Goal: Check status: Check status

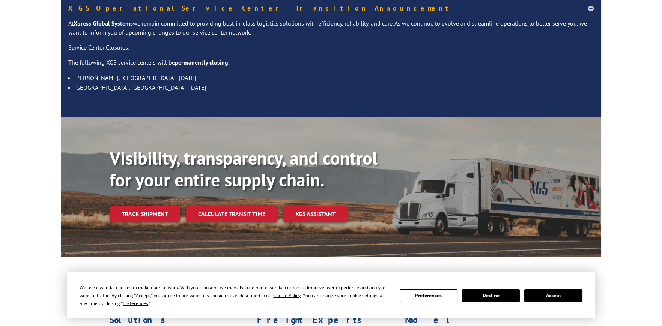
scroll to position [150, 0]
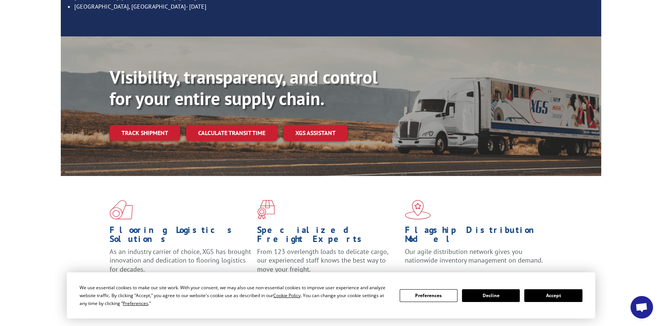
click at [554, 294] on button "Accept" at bounding box center [553, 295] width 58 height 13
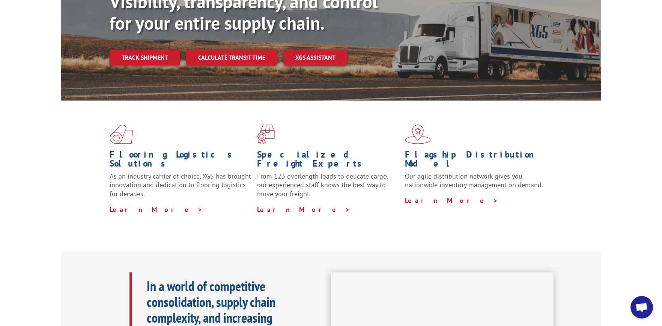
scroll to position [0, 0]
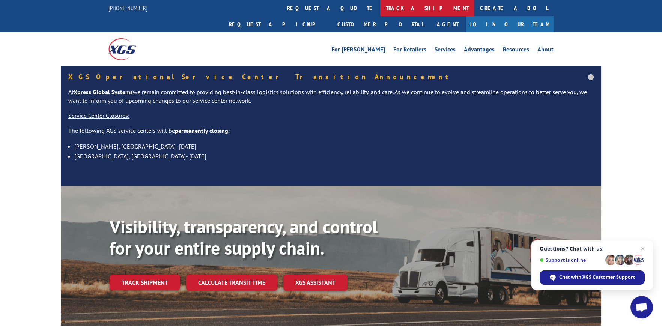
click at [380, 10] on link "track a shipment" at bounding box center [427, 8] width 94 height 16
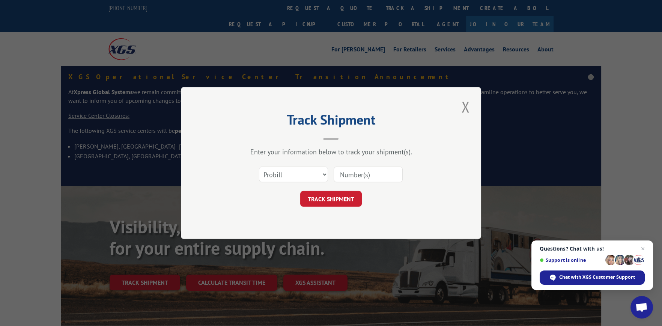
click at [343, 173] on input at bounding box center [367, 175] width 69 height 16
paste input "16949581"
type input "16949581"
click at [342, 199] on button "TRACK SHIPMENT" at bounding box center [331, 199] width 62 height 16
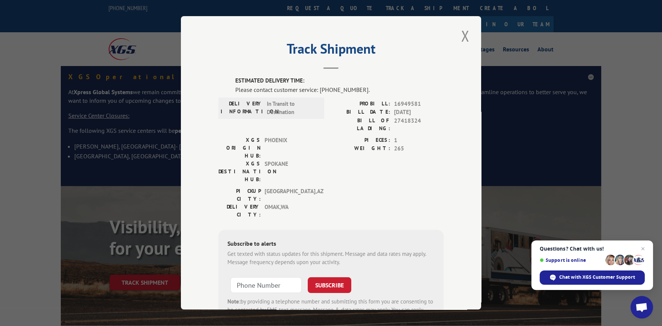
click at [158, 125] on div "Track Shipment ESTIMATED DELIVERY TIME: Please contact customer service: [PHONE…" at bounding box center [331, 163] width 662 height 326
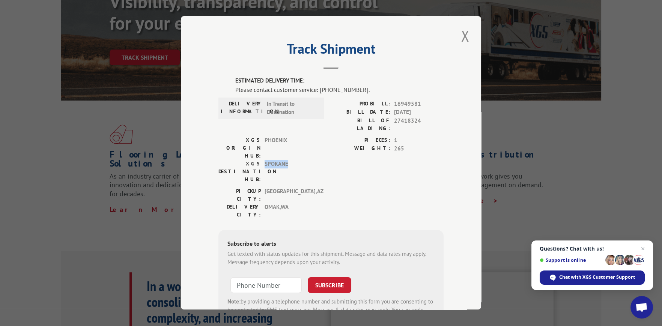
drag, startPoint x: 291, startPoint y: 141, endPoint x: 261, endPoint y: 145, distance: 30.3
click at [261, 160] on div "XGS DESTINATION HUB: [GEOGRAPHIC_DATA]" at bounding box center [268, 172] width 101 height 24
drag, startPoint x: 317, startPoint y: 90, endPoint x: 361, endPoint y: 91, distance: 43.5
click at [361, 91] on div "Please contact customer service: [PHONE_NUMBER]." at bounding box center [339, 89] width 208 height 9
drag, startPoint x: 260, startPoint y: 141, endPoint x: 289, endPoint y: 144, distance: 29.0
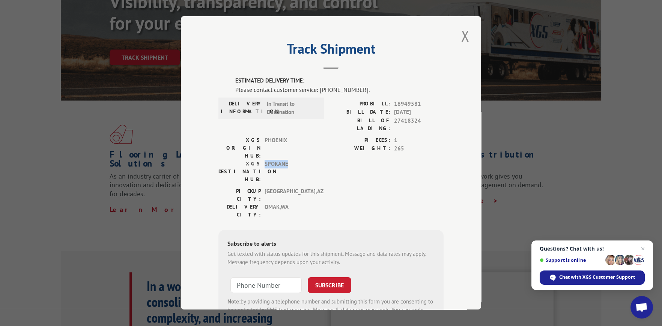
click at [289, 160] on div "XGS DESTINATION HUB: [GEOGRAPHIC_DATA]" at bounding box center [268, 172] width 101 height 24
click at [294, 160] on span "SPOKANE" at bounding box center [289, 172] width 51 height 24
